Goal: Task Accomplishment & Management: Manage account settings

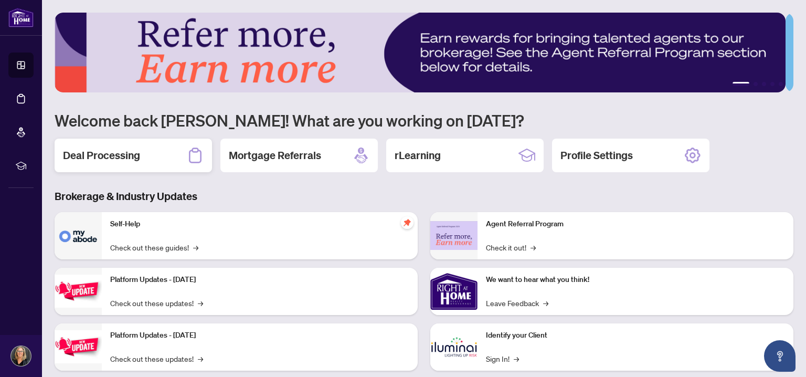
click at [124, 156] on h2 "Deal Processing" at bounding box center [101, 155] width 77 height 15
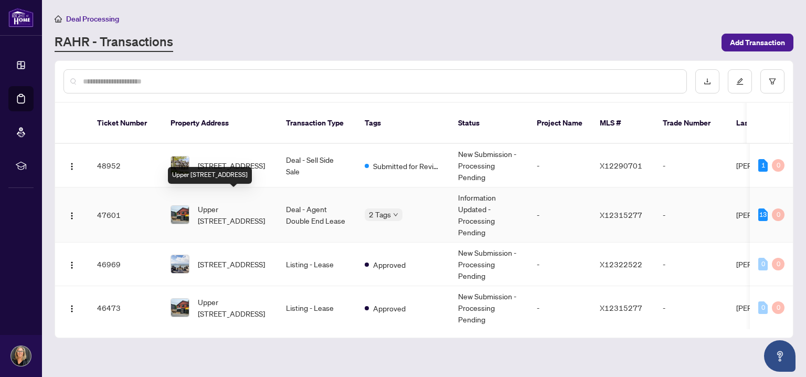
click at [230, 203] on span "Upper [STREET_ADDRESS]" at bounding box center [233, 214] width 71 height 23
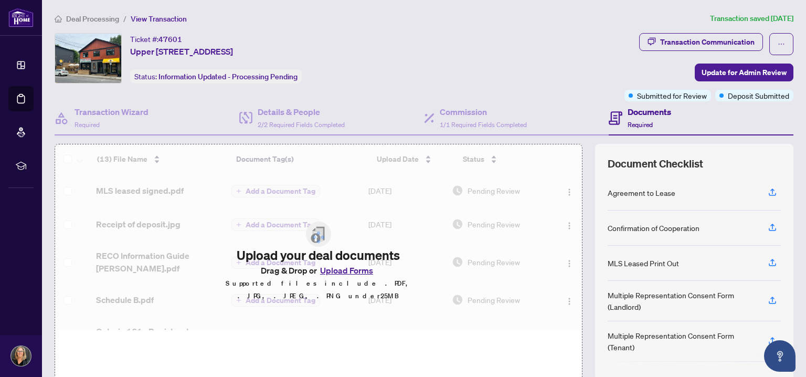
click at [344, 276] on td "Add a Document Tag" at bounding box center [295, 262] width 136 height 42
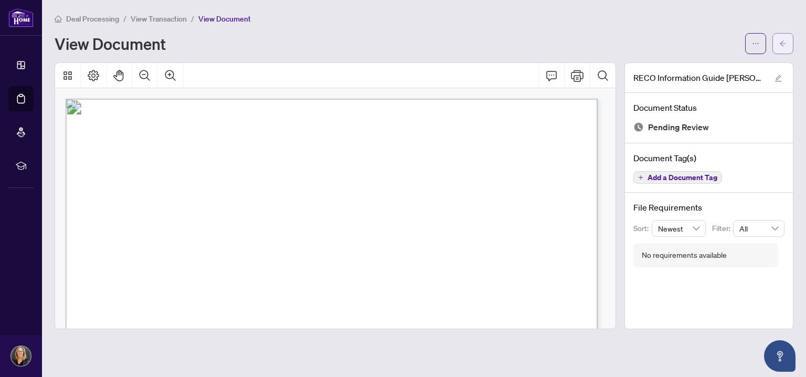
click at [785, 40] on icon "arrow-left" at bounding box center [782, 43] width 7 height 7
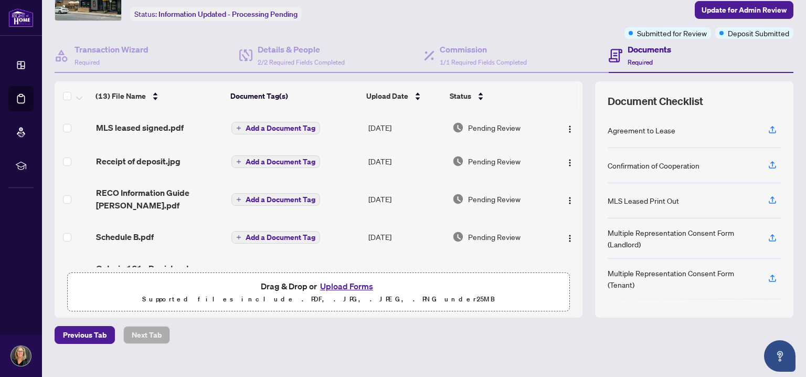
scroll to position [77, 0]
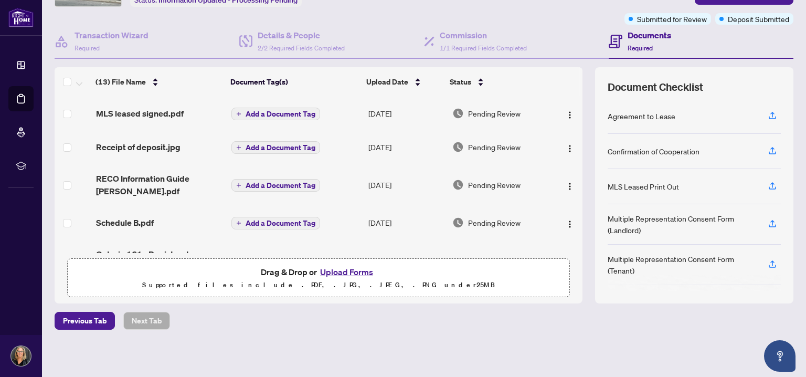
click at [338, 270] on button "Upload Forms" at bounding box center [346, 272] width 59 height 14
click at [713, 355] on div "Deal Processing / View Transaction Transaction saved 3 days ago Ticket #: 47601…" at bounding box center [423, 151] width 747 height 430
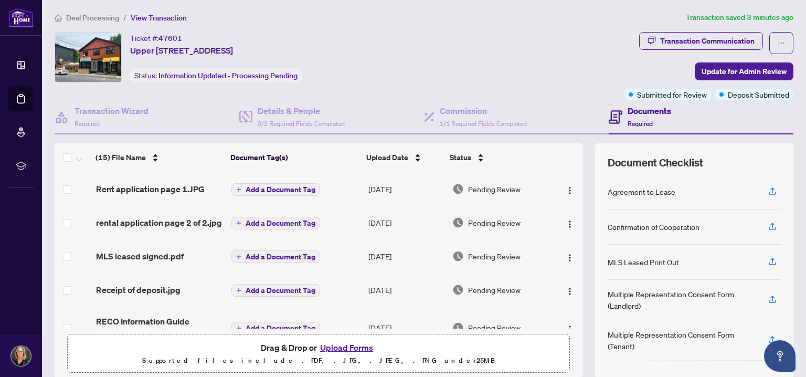
scroll to position [0, 0]
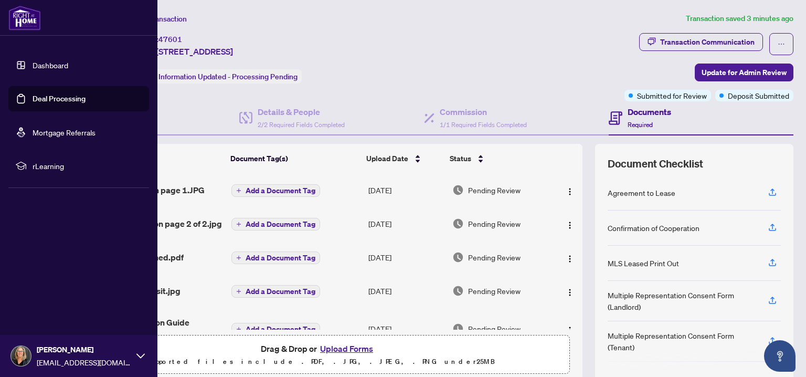
click at [46, 65] on link "Dashboard" at bounding box center [51, 64] width 36 height 9
